Goal: Task Accomplishment & Management: Use online tool/utility

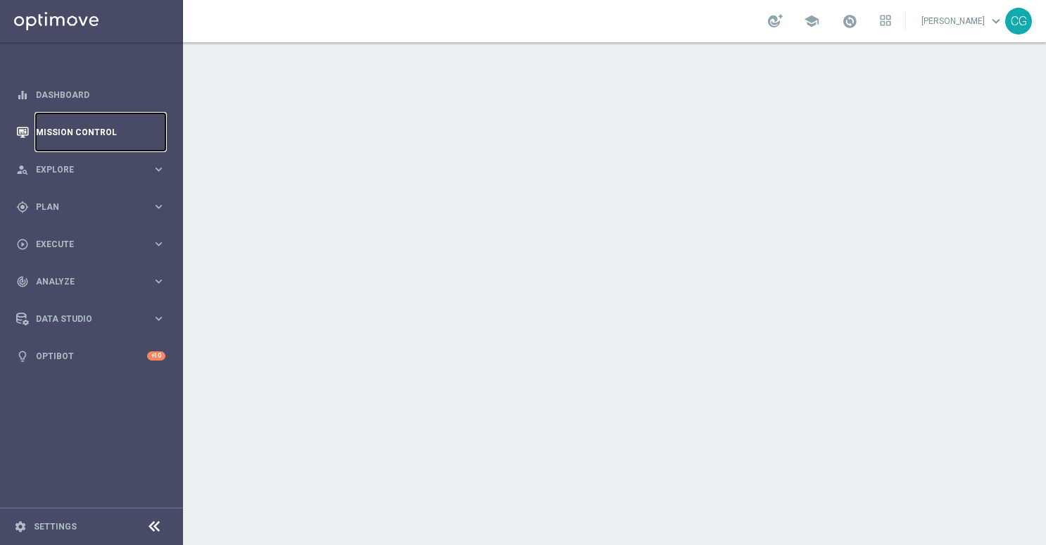
click at [68, 135] on link "Mission Control" at bounding box center [101, 131] width 130 height 37
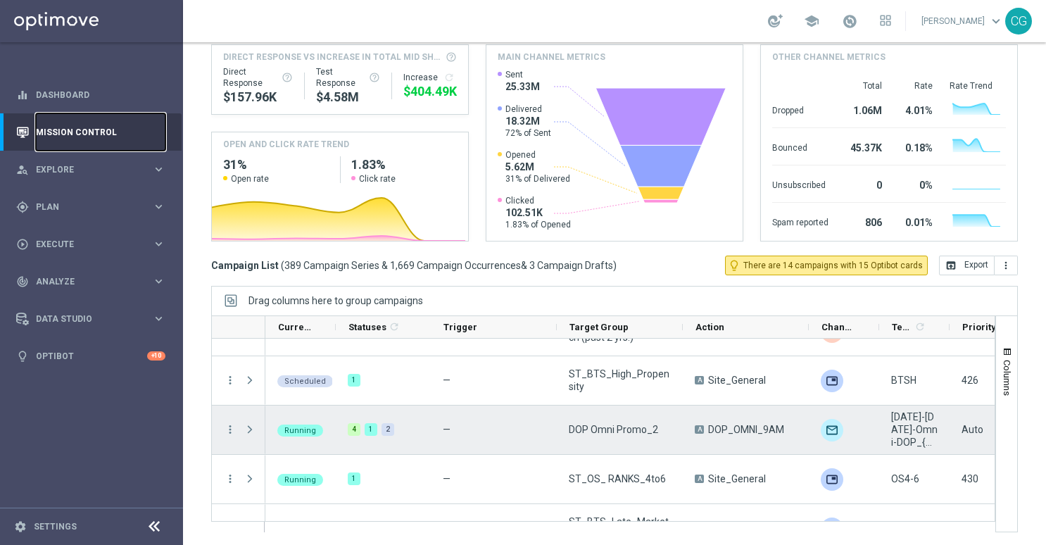
scroll to position [180, 0]
click at [246, 432] on span "Press SPACE to select this row." at bounding box center [250, 428] width 13 height 11
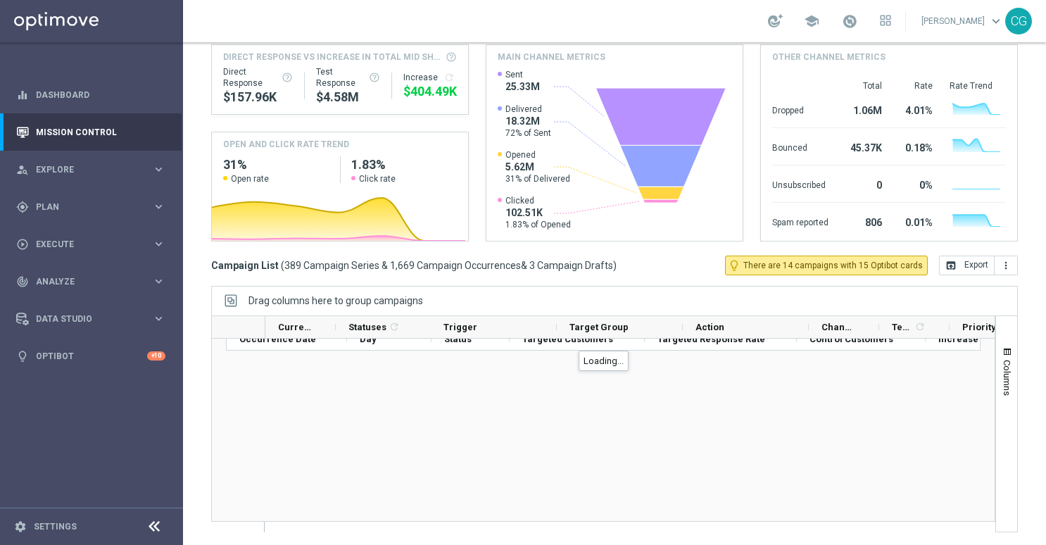
scroll to position [323, 0]
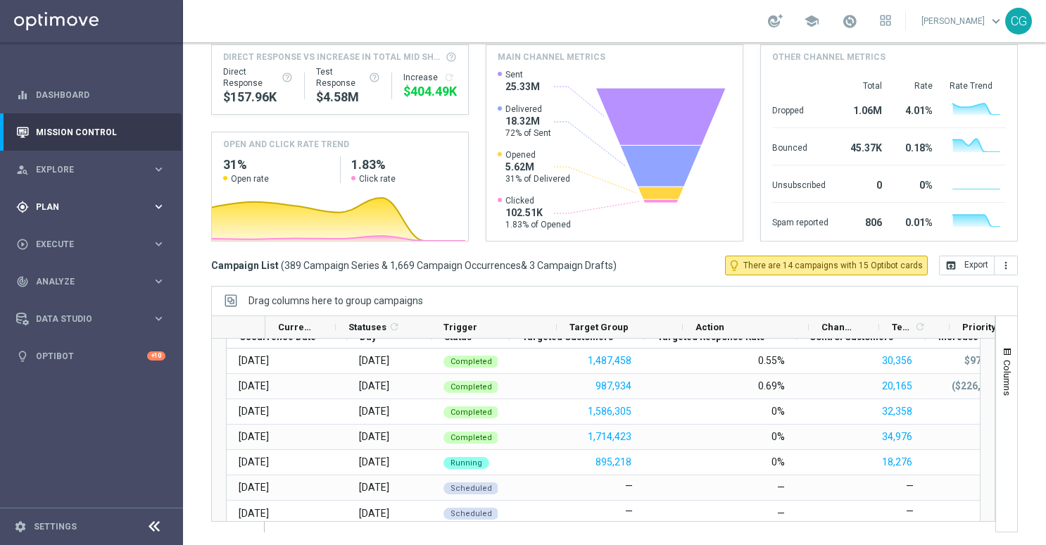
click at [56, 213] on div "gps_fixed Plan keyboard_arrow_right" at bounding box center [91, 206] width 182 height 37
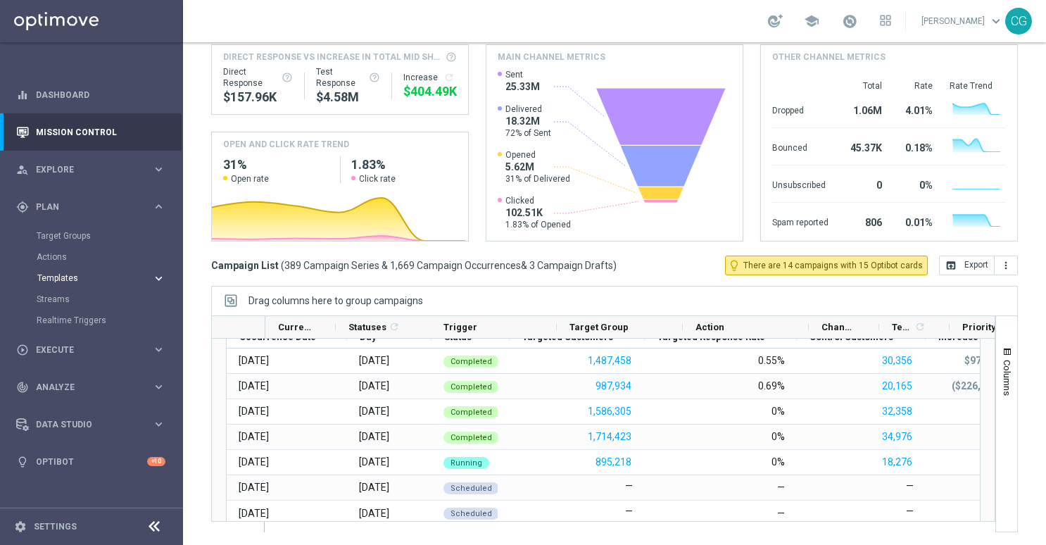
click at [75, 279] on span "Templates" at bounding box center [87, 278] width 101 height 8
click at [61, 299] on link "Optimail" at bounding box center [95, 299] width 103 height 11
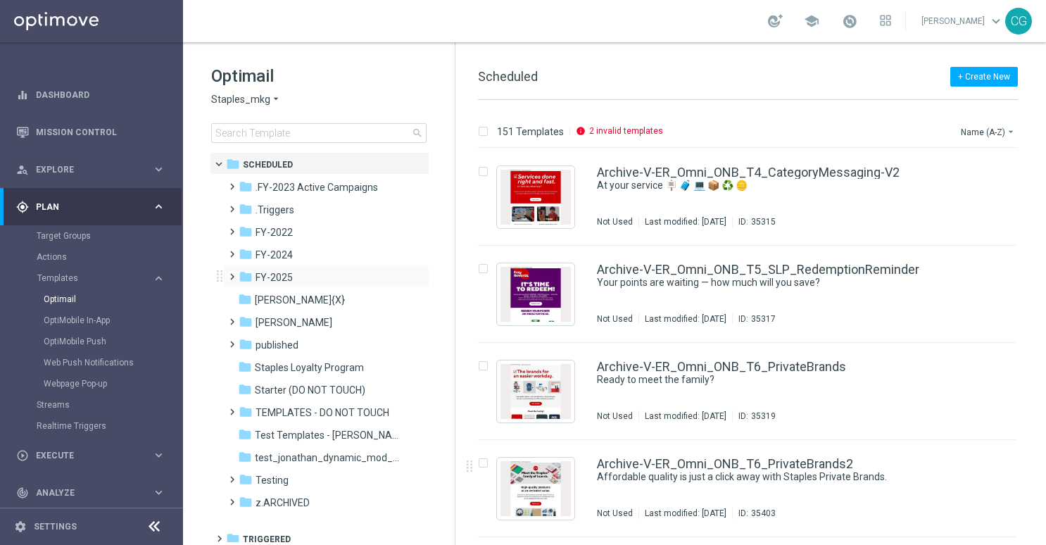
click at [232, 273] on span at bounding box center [229, 271] width 6 height 6
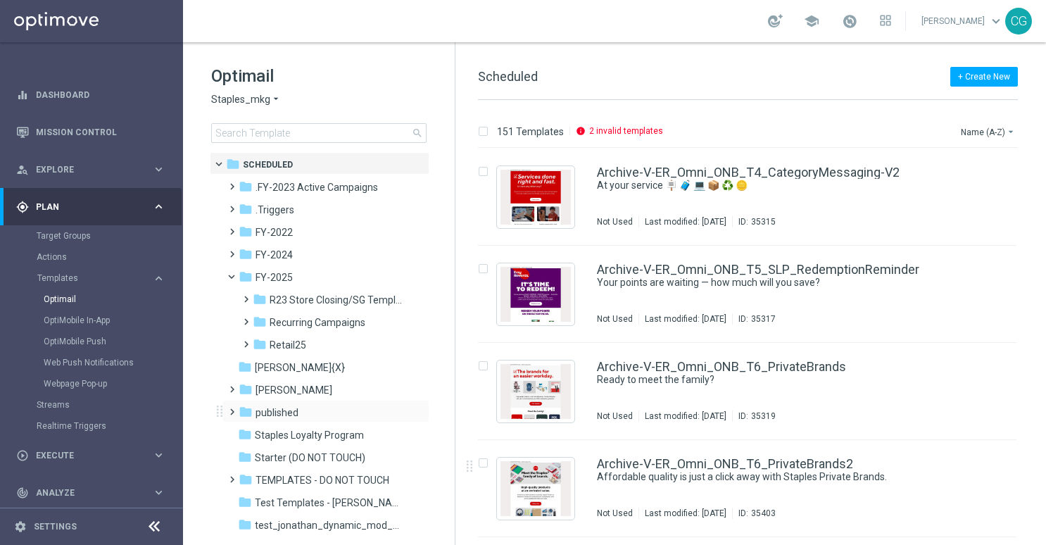
click at [232, 408] on span at bounding box center [229, 406] width 6 height 6
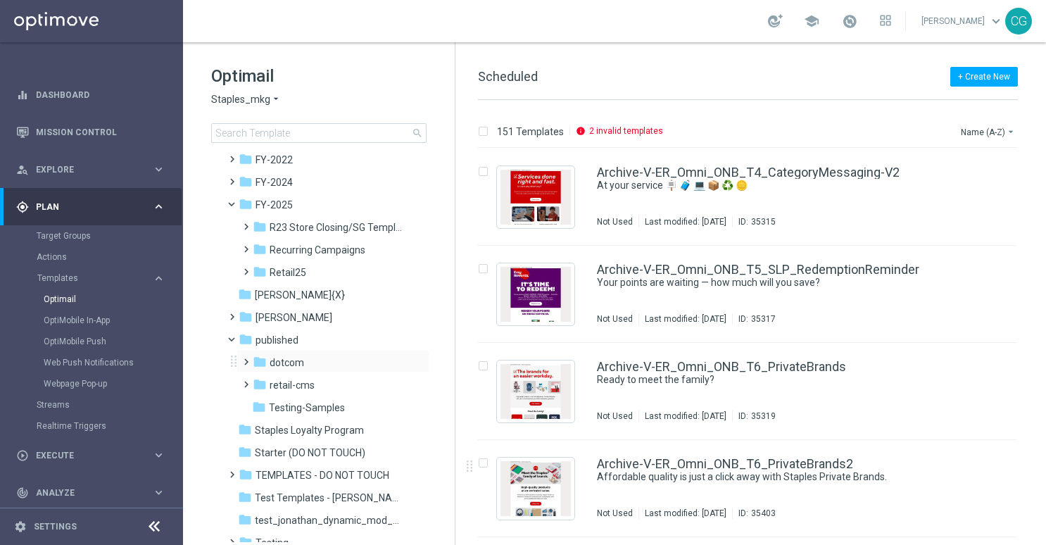
click at [246, 358] on span at bounding box center [243, 356] width 6 height 6
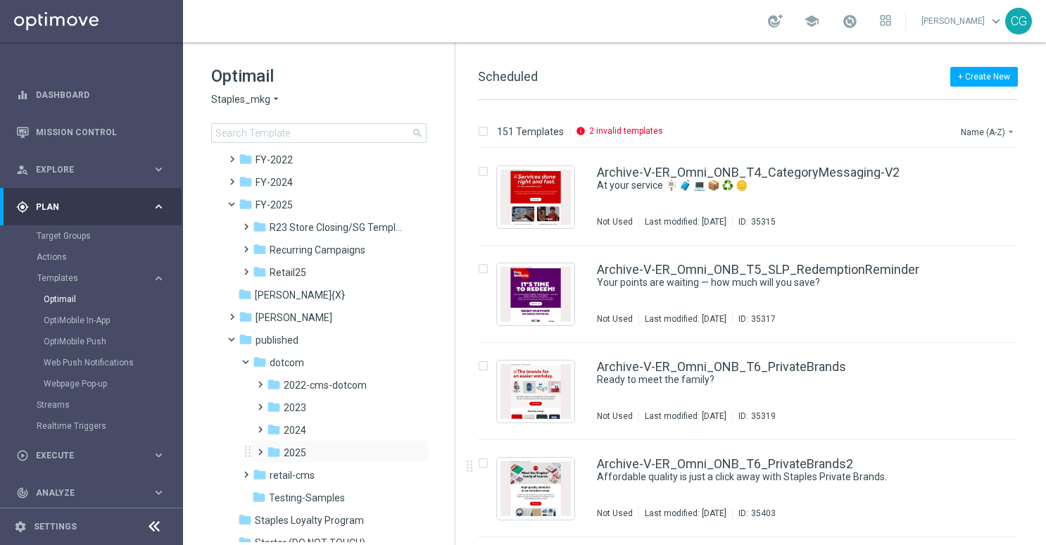
click at [259, 444] on span at bounding box center [257, 446] width 6 height 6
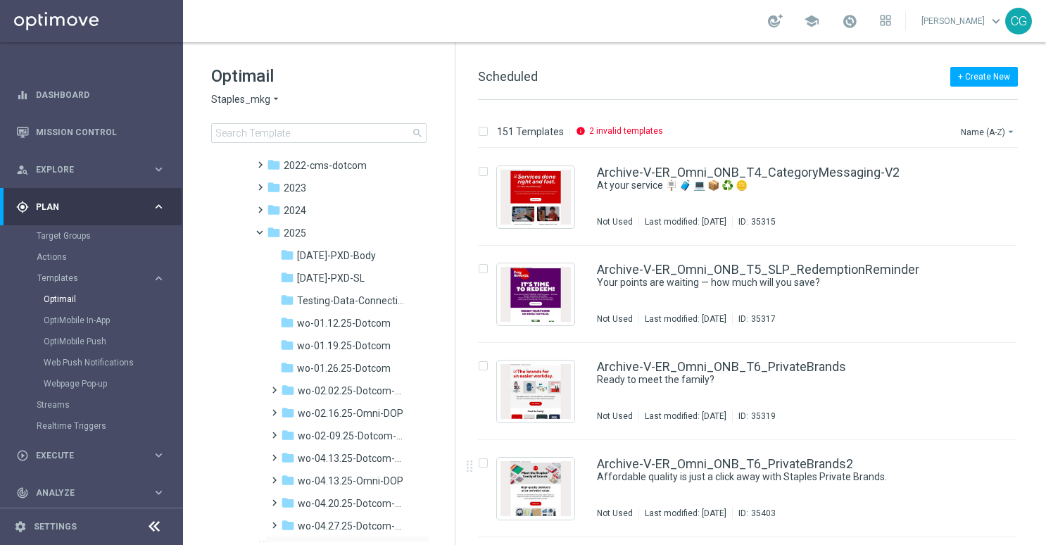
scroll to position [292, 0]
click at [413, 232] on icon "more_vert" at bounding box center [417, 232] width 11 height 11
click at [453, 227] on button "create_new_folder New Folder" at bounding box center [475, 235] width 92 height 17
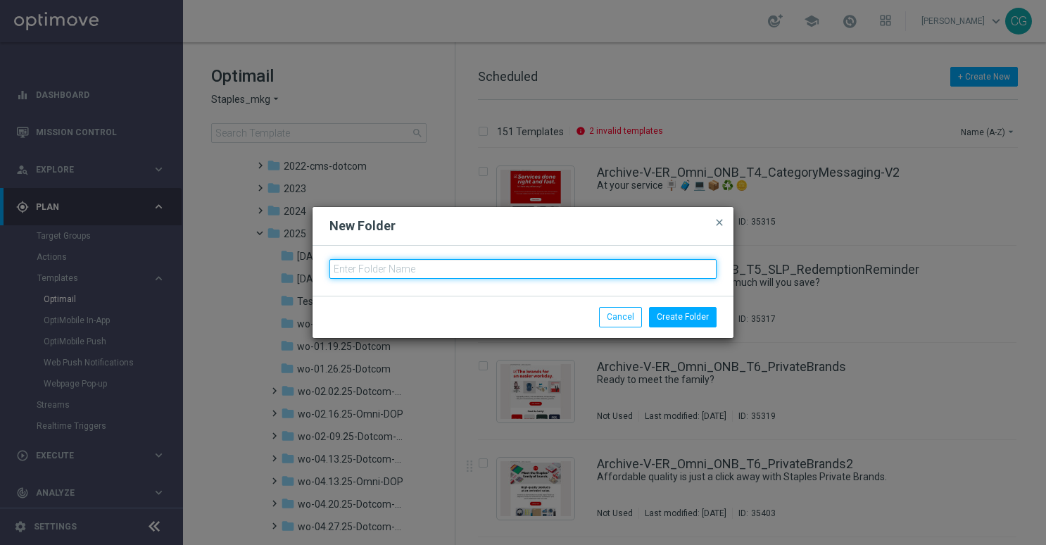
click at [499, 268] on input "text" at bounding box center [523, 269] width 387 height 20
type input "wo-8.31.25-Omni-DOP"
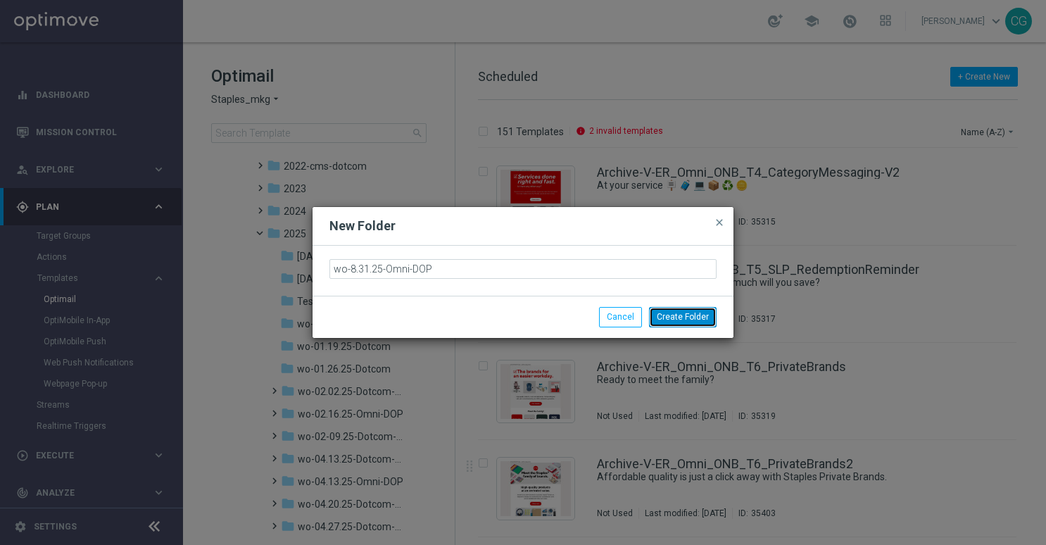
click at [680, 311] on button "Create Folder" at bounding box center [683, 317] width 68 height 20
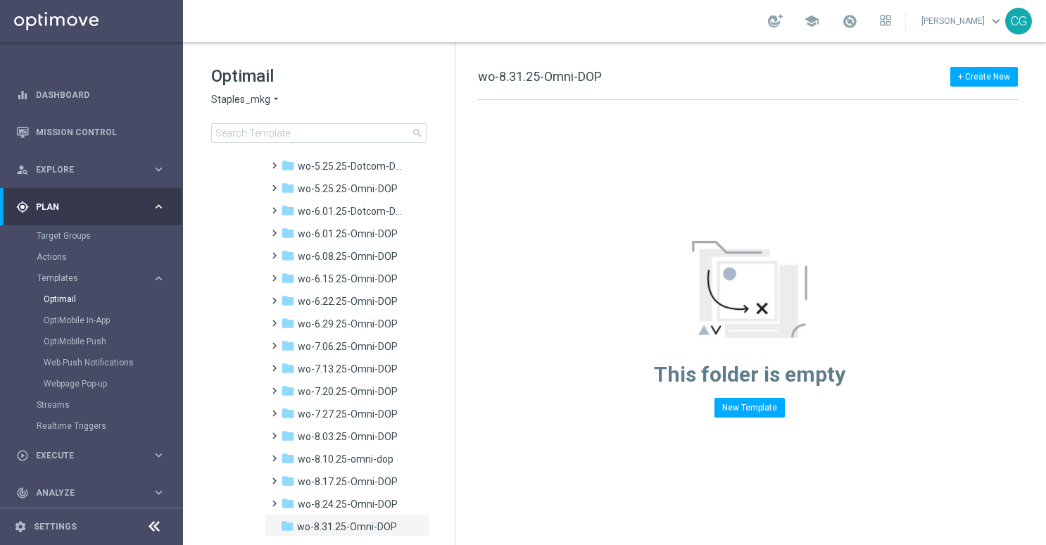
scroll to position [1472, 0]
